Goal: Task Accomplishment & Management: Use online tool/utility

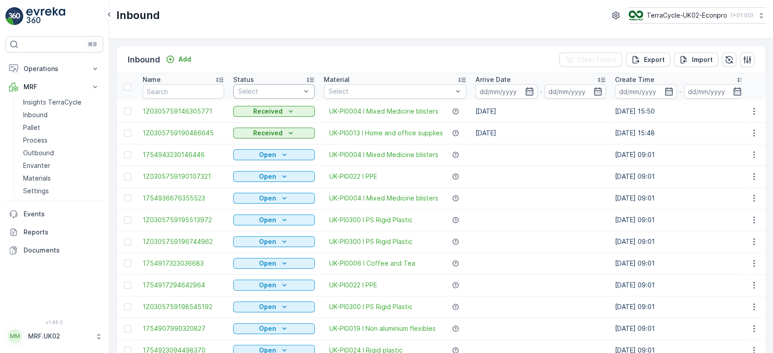
click at [241, 91] on div at bounding box center [269, 91] width 64 height 7
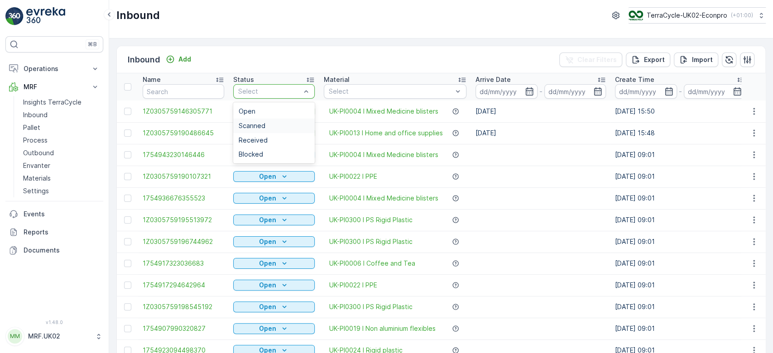
click at [251, 124] on span "Scanned" at bounding box center [252, 125] width 27 height 7
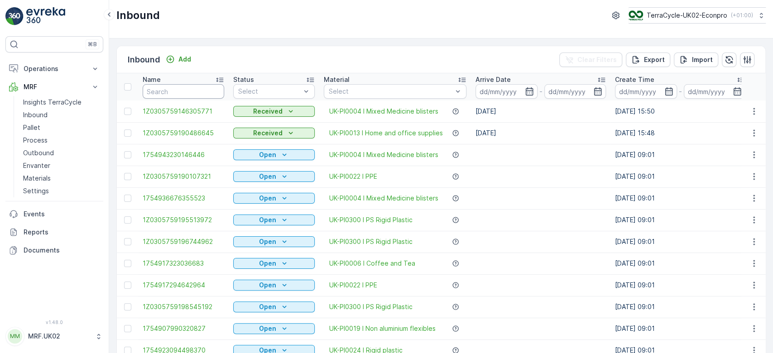
click at [187, 91] on input "text" at bounding box center [184, 91] width 82 height 14
click at [54, 123] on link "Pallet" at bounding box center [61, 127] width 84 height 13
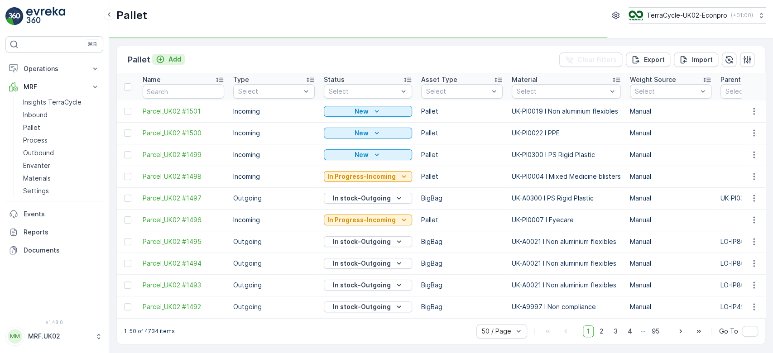
click at [173, 58] on p "Add" at bounding box center [174, 59] width 13 height 9
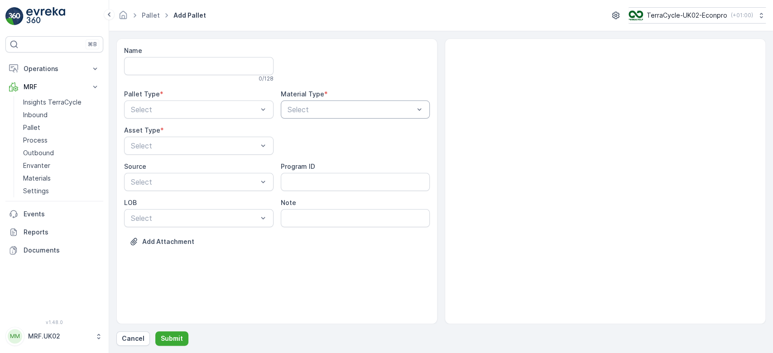
click at [311, 106] on div at bounding box center [351, 110] width 129 height 8
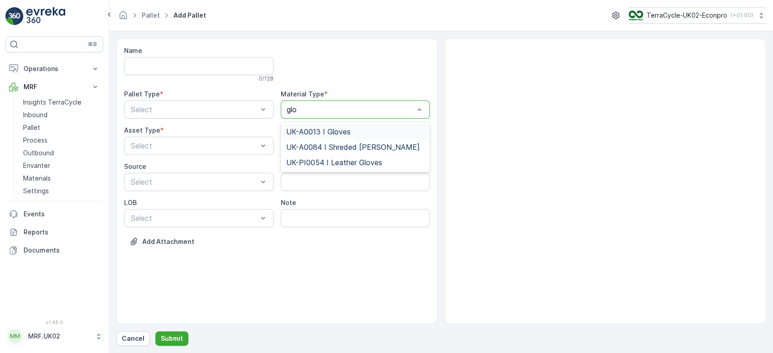
type input "glov"
click at [340, 129] on span "UK-A0013 I Gloves" at bounding box center [318, 132] width 64 height 8
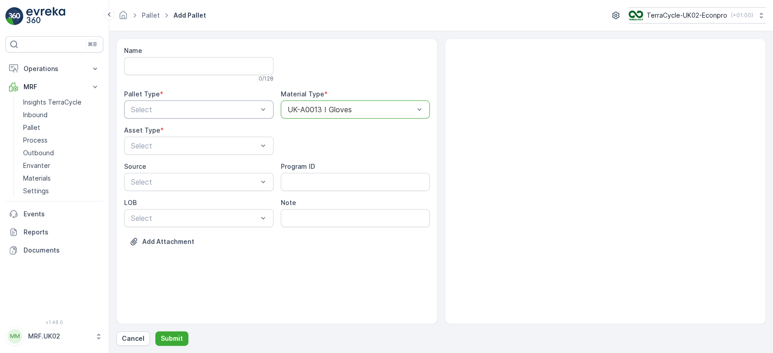
click at [234, 103] on div "Select" at bounding box center [198, 110] width 149 height 18
click at [186, 144] on div "Outgoing" at bounding box center [198, 147] width 139 height 8
click at [186, 144] on div at bounding box center [194, 146] width 129 height 8
click at [154, 216] on div "BigBag" at bounding box center [198, 214] width 139 height 8
click at [168, 338] on p "Submit" at bounding box center [172, 338] width 22 height 9
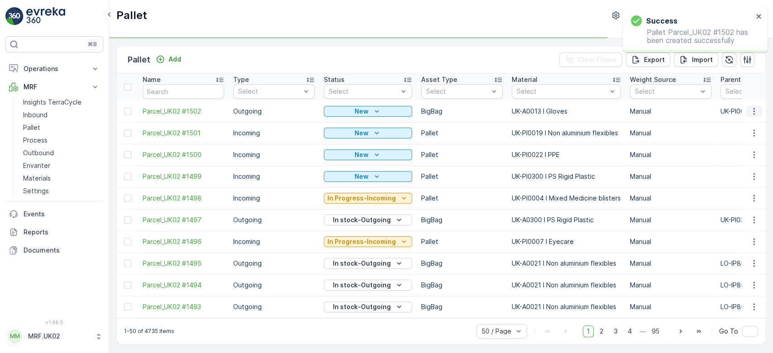
click at [750, 110] on icon "button" at bounding box center [753, 111] width 9 height 9
click at [744, 176] on div "Print QR" at bounding box center [743, 175] width 60 height 13
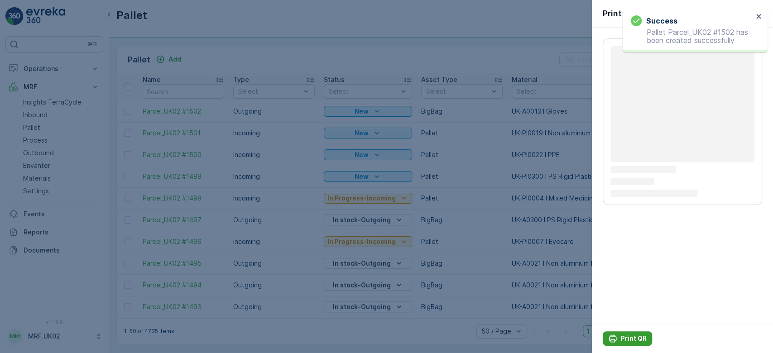
click at [631, 338] on p "Print QR" at bounding box center [634, 338] width 26 height 9
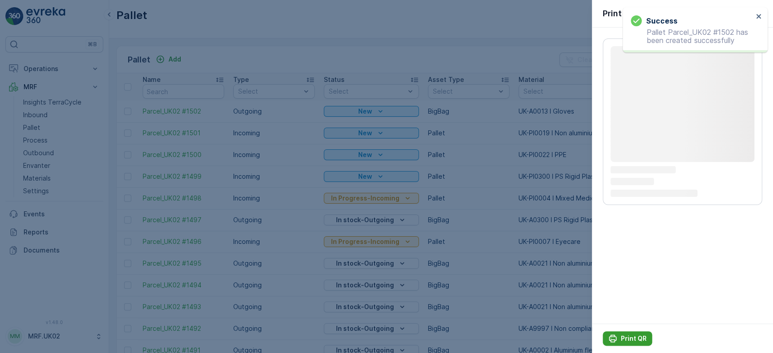
click at [631, 338] on p "Print QR" at bounding box center [634, 338] width 26 height 9
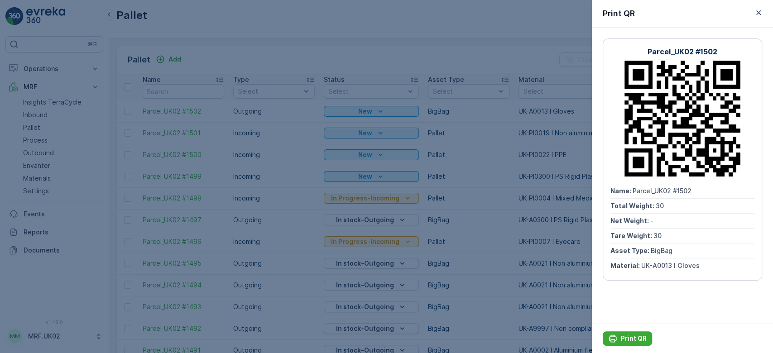
click at [235, 51] on div at bounding box center [386, 176] width 773 height 353
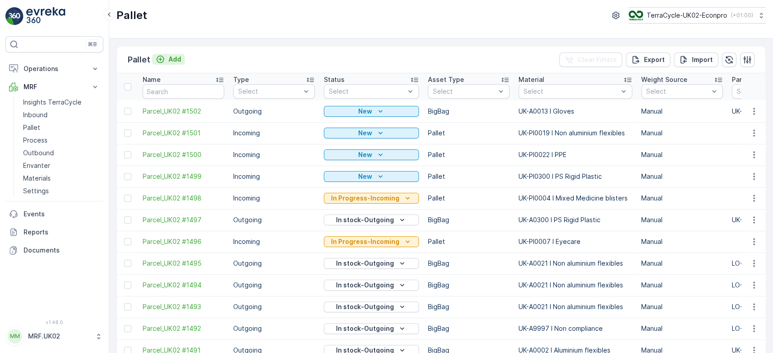
click at [180, 60] on button "Add" at bounding box center [168, 59] width 33 height 11
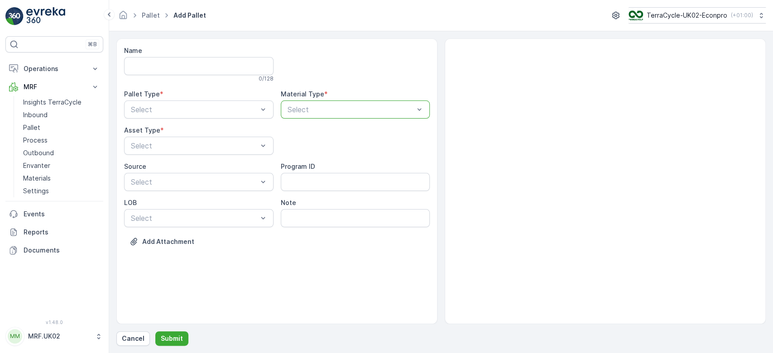
click at [308, 104] on p "Select" at bounding box center [351, 109] width 127 height 11
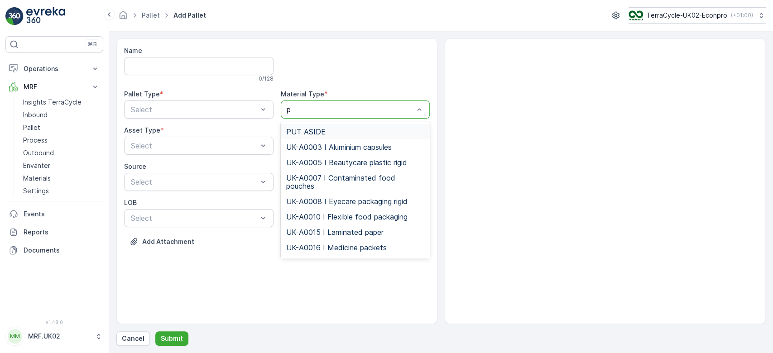
type input "pp"
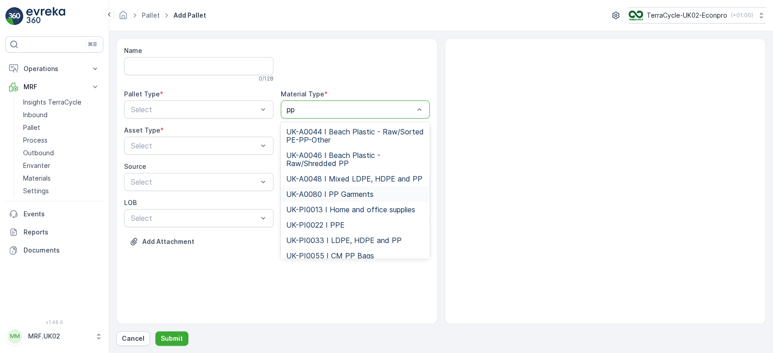
click at [346, 194] on span "UK-A0080 I PP Garments" at bounding box center [329, 194] width 87 height 8
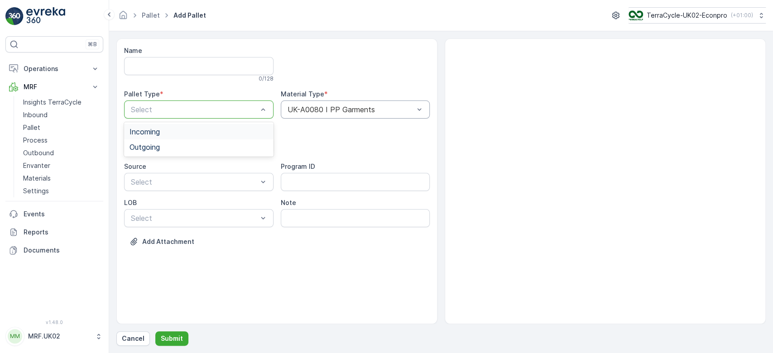
click at [243, 103] on div "Select" at bounding box center [198, 110] width 149 height 18
click at [201, 144] on div "Outgoing" at bounding box center [198, 147] width 139 height 8
click at [201, 144] on div at bounding box center [194, 146] width 129 height 8
click at [173, 212] on div "BigBag" at bounding box center [198, 214] width 139 height 8
click at [174, 343] on p "Submit" at bounding box center [172, 338] width 22 height 9
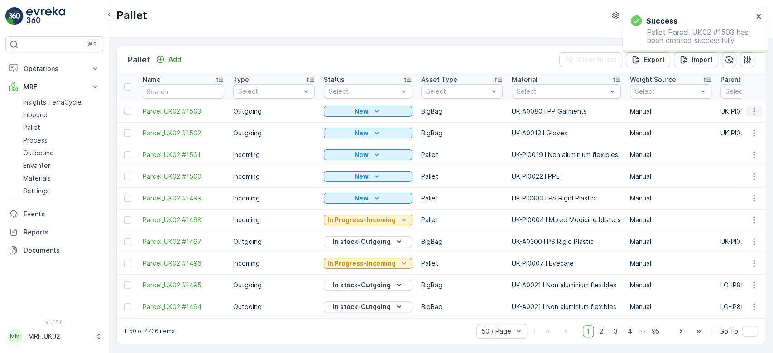
click at [753, 107] on icon "button" at bounding box center [753, 111] width 9 height 9
click at [747, 177] on div "Print QR" at bounding box center [743, 175] width 60 height 13
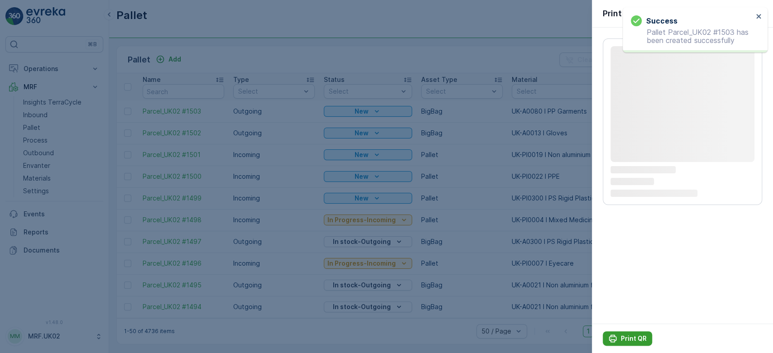
click at [628, 338] on p "Print QR" at bounding box center [634, 338] width 26 height 9
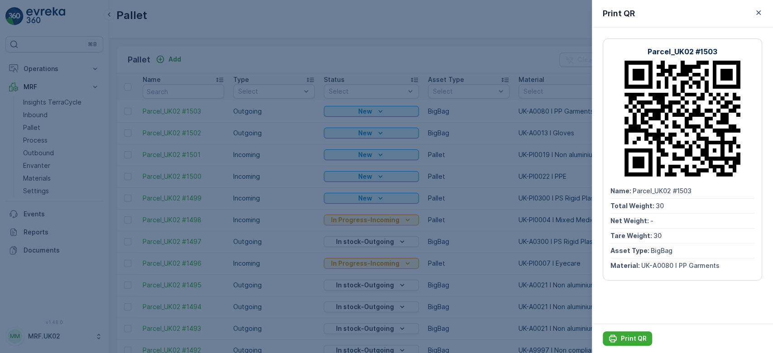
click at [45, 113] on div at bounding box center [386, 176] width 773 height 353
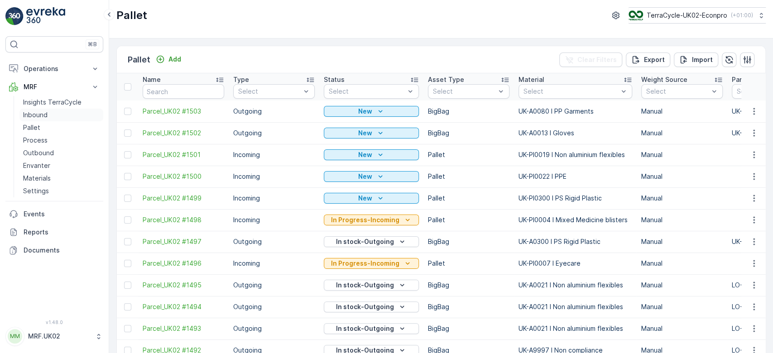
click at [45, 113] on p "Inbound" at bounding box center [35, 114] width 24 height 9
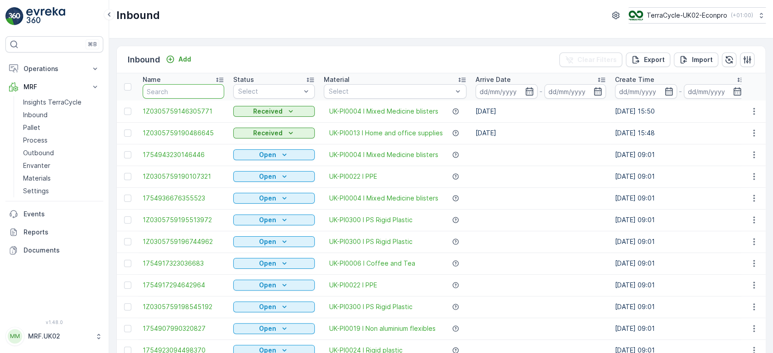
click at [158, 90] on input "text" at bounding box center [184, 91] width 82 height 14
click at [56, 139] on link "Process" at bounding box center [61, 140] width 84 height 13
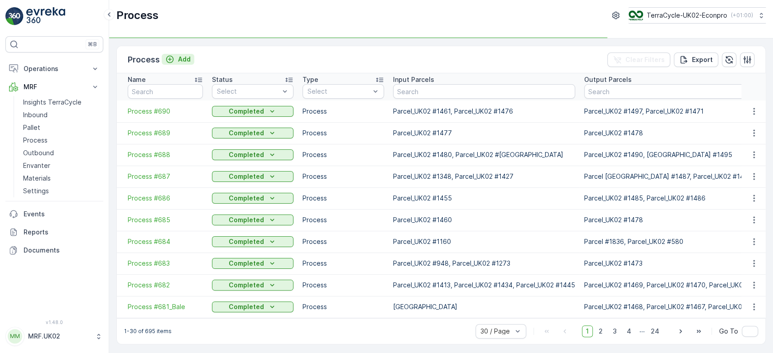
click at [185, 60] on p "Add" at bounding box center [184, 59] width 13 height 9
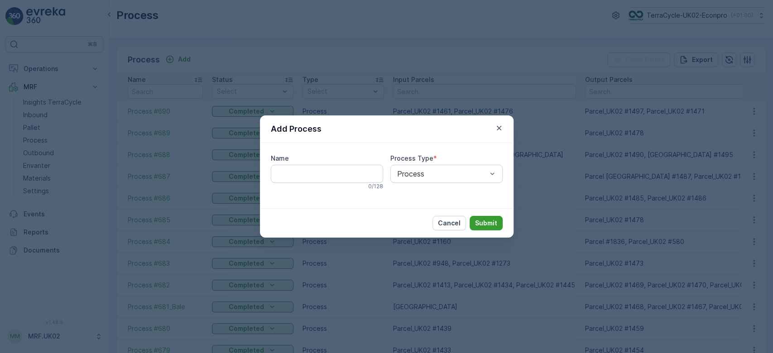
click at [486, 223] on p "Submit" at bounding box center [486, 223] width 22 height 9
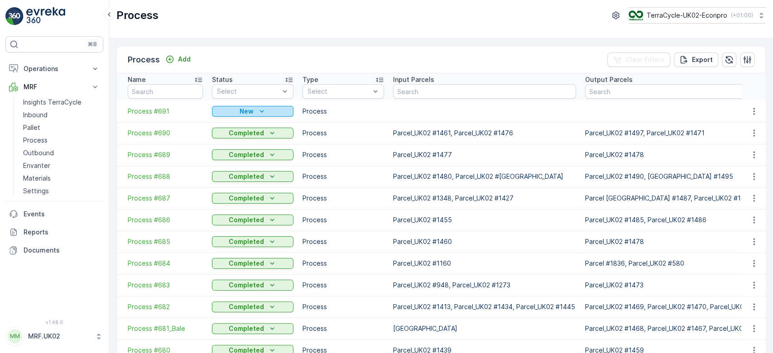
click at [238, 108] on div "New" at bounding box center [253, 111] width 74 height 9
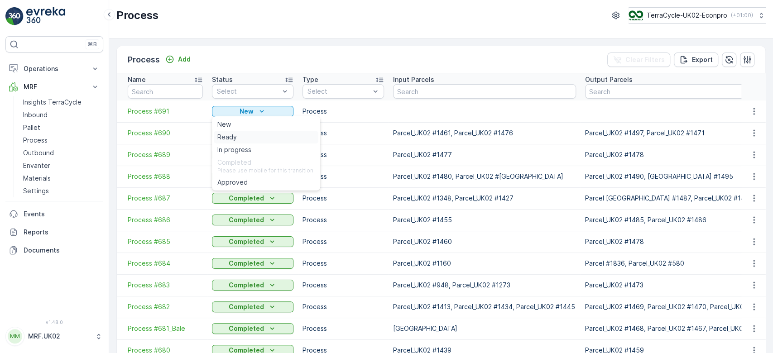
click at [235, 138] on span "Ready" at bounding box center [226, 137] width 19 height 9
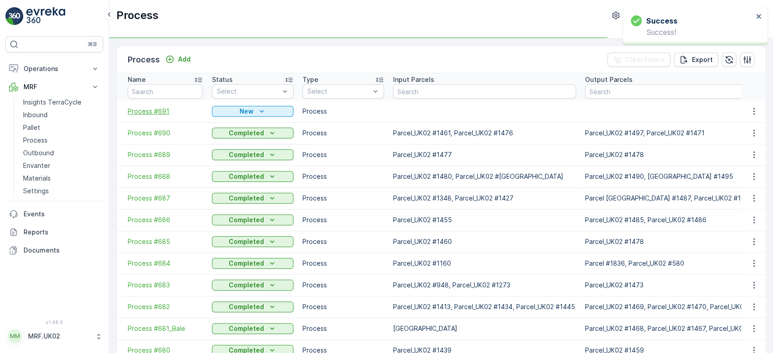
click at [160, 110] on span "Process #691" at bounding box center [165, 111] width 75 height 9
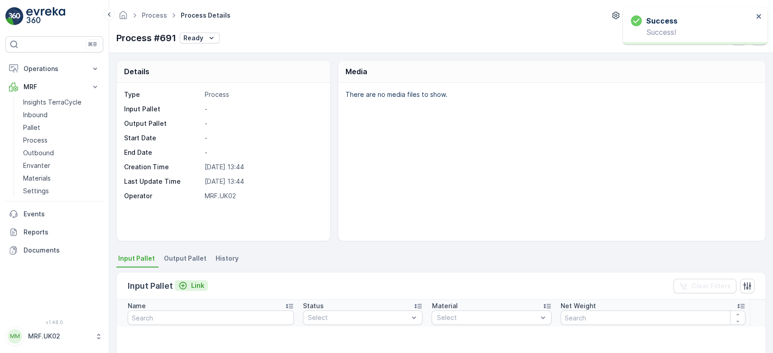
click at [193, 282] on p "Link" at bounding box center [197, 285] width 13 height 9
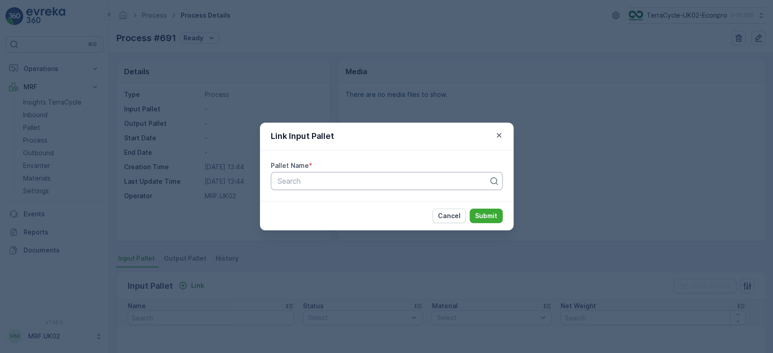
click at [326, 183] on div at bounding box center [383, 181] width 213 height 8
type input "1481"
click at [342, 222] on div "Parcel_UK02 #1481" at bounding box center [386, 219] width 221 height 8
click at [487, 214] on p "Submit" at bounding box center [486, 215] width 22 height 9
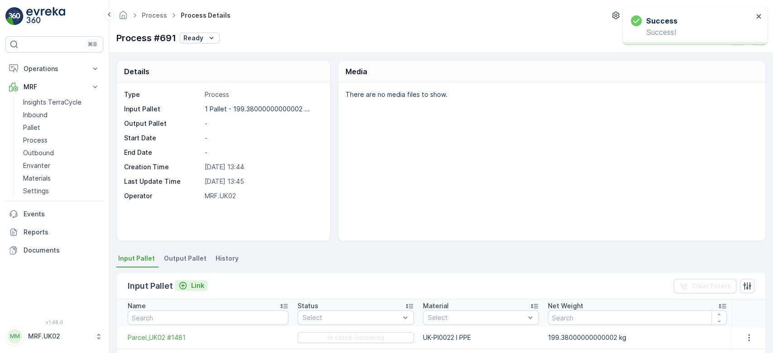
click at [201, 283] on p "Link" at bounding box center [197, 285] width 13 height 9
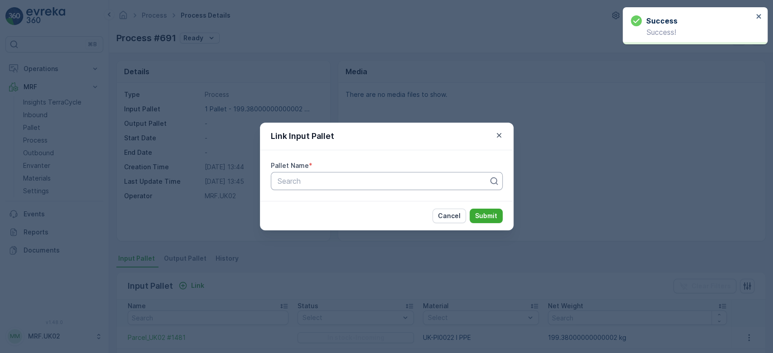
click at [314, 180] on div at bounding box center [383, 181] width 213 height 8
type input "1438"
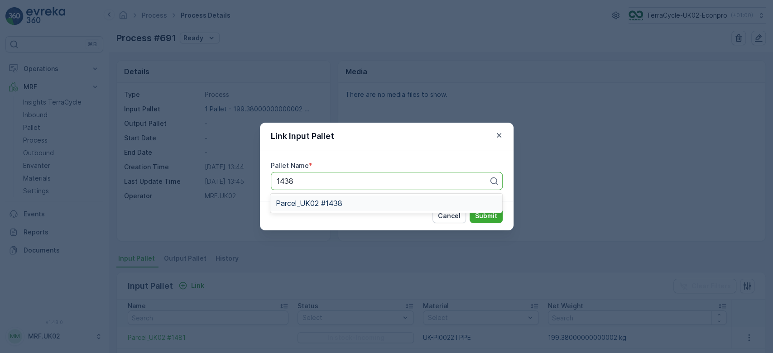
click at [324, 201] on span "Parcel_UK02 #1438" at bounding box center [309, 203] width 67 height 8
click at [485, 218] on p "Submit" at bounding box center [486, 215] width 22 height 9
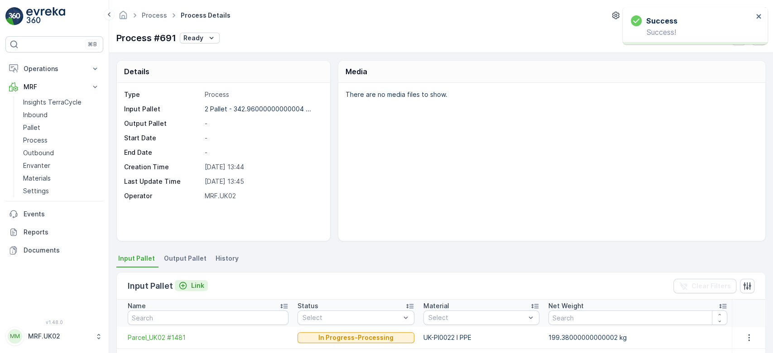
click at [198, 283] on p "Link" at bounding box center [197, 285] width 13 height 9
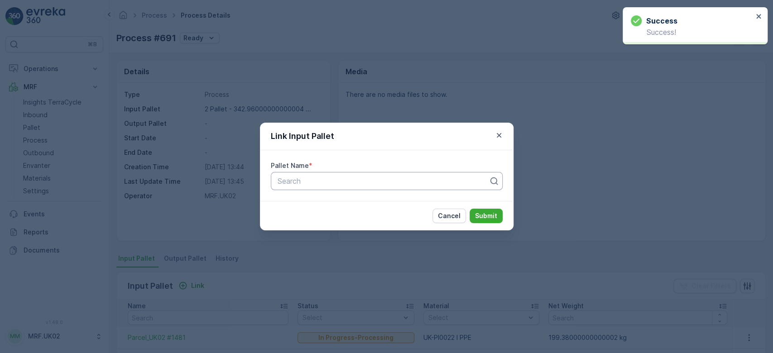
click at [337, 178] on div at bounding box center [383, 181] width 213 height 8
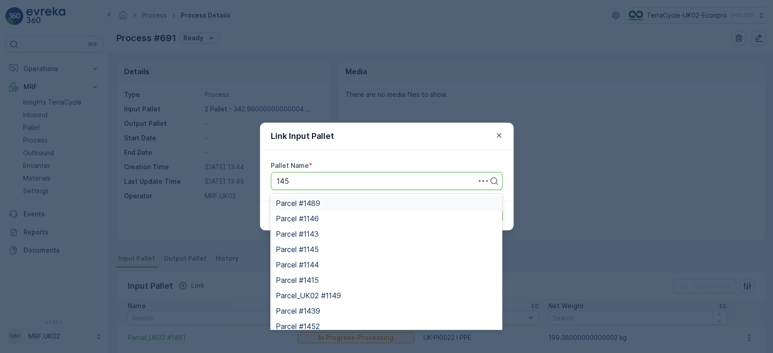
type input "1457"
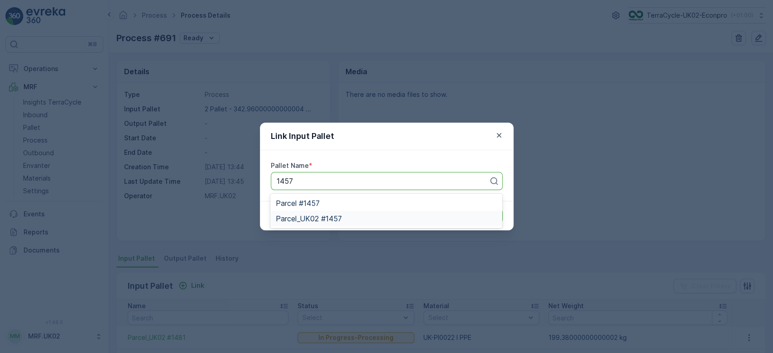
click at [338, 219] on span "Parcel_UK02 #1457" at bounding box center [309, 219] width 66 height 8
click at [489, 214] on p "Submit" at bounding box center [486, 215] width 22 height 9
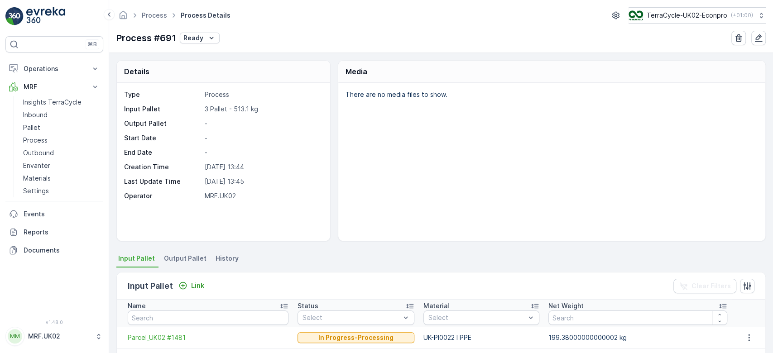
click at [184, 263] on li "Output Pallet" at bounding box center [186, 259] width 48 height 15
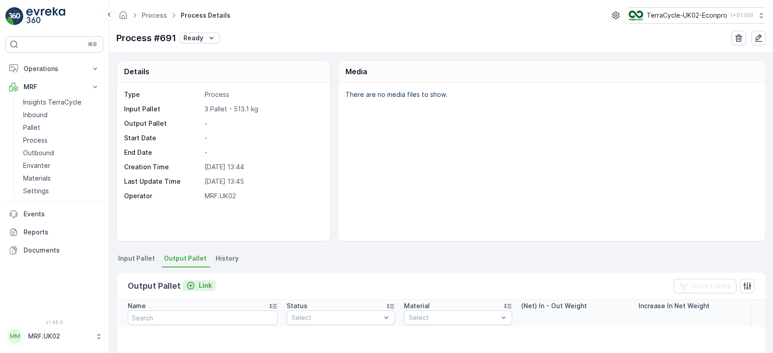
click at [199, 285] on p "Link" at bounding box center [205, 285] width 13 height 9
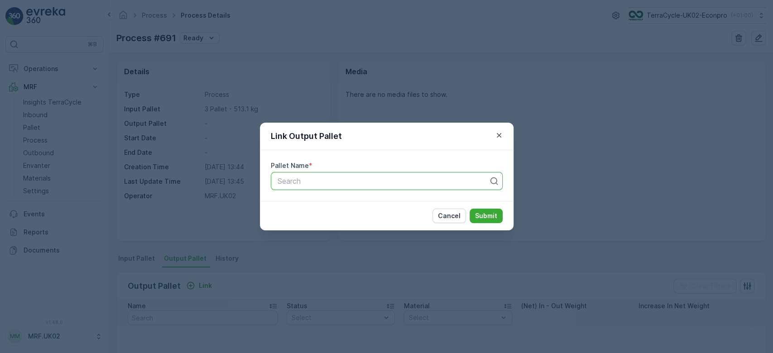
click at [322, 177] on div at bounding box center [383, 181] width 213 height 8
type input "1502"
click at [328, 199] on span "Parcel_UK02 #1502" at bounding box center [309, 203] width 66 height 8
click at [488, 213] on p "Submit" at bounding box center [486, 215] width 22 height 9
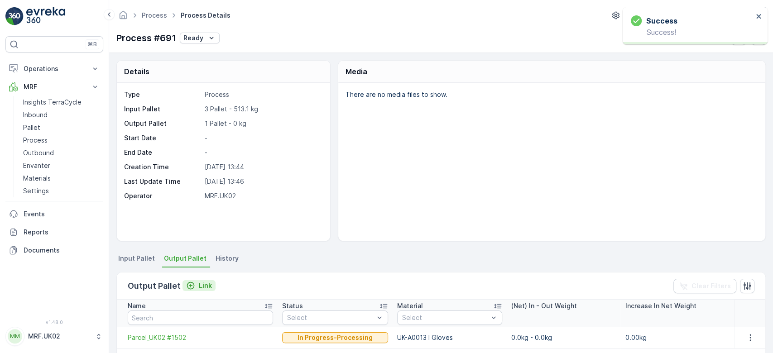
click at [204, 283] on p "Link" at bounding box center [205, 285] width 13 height 9
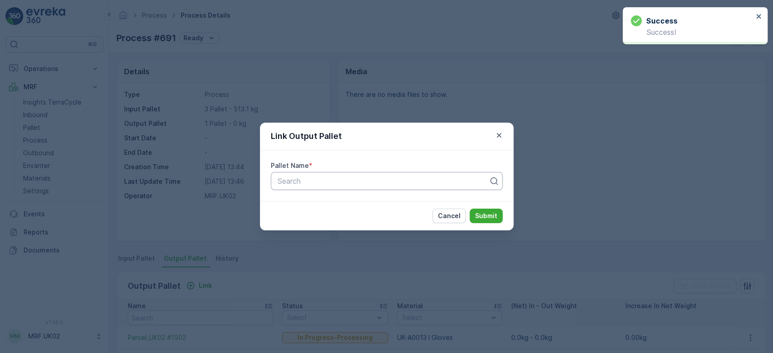
click at [300, 183] on div at bounding box center [383, 181] width 213 height 8
type input "1503"
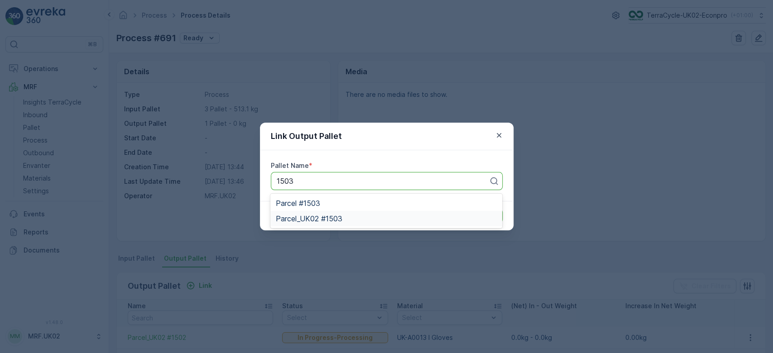
click at [341, 215] on span "Parcel_UK02 #1503" at bounding box center [309, 219] width 67 height 8
click at [489, 216] on p "Submit" at bounding box center [486, 215] width 22 height 9
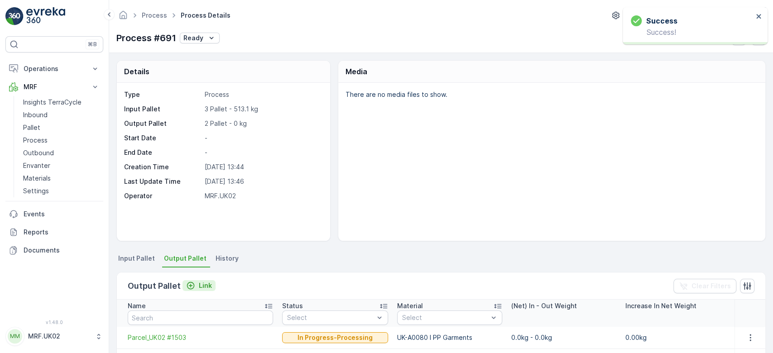
click at [203, 284] on p "Link" at bounding box center [205, 285] width 13 height 9
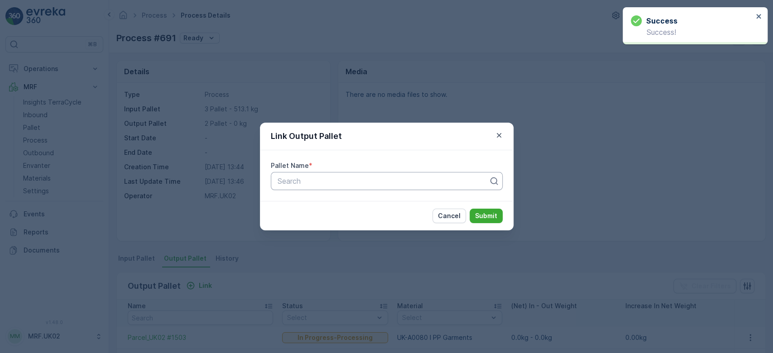
click at [313, 183] on div at bounding box center [383, 181] width 213 height 8
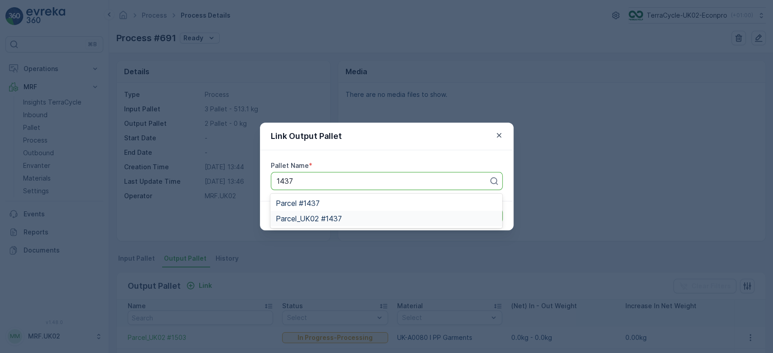
click at [331, 217] on span "Parcel_UK02 #1437" at bounding box center [309, 219] width 66 height 8
click at [484, 218] on p "Submit" at bounding box center [486, 215] width 22 height 9
